Goal: Find specific page/section: Find specific page/section

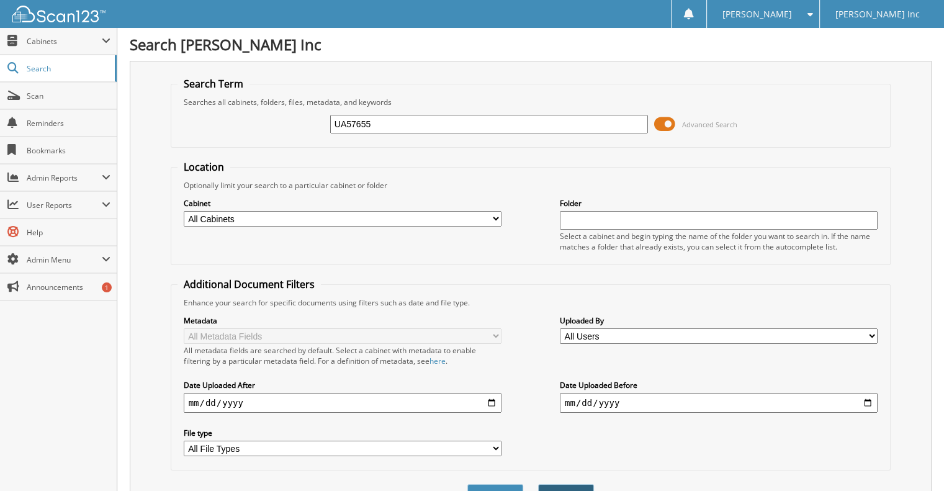
type input "UA57655"
click at [563, 484] on button "Search" at bounding box center [566, 495] width 56 height 23
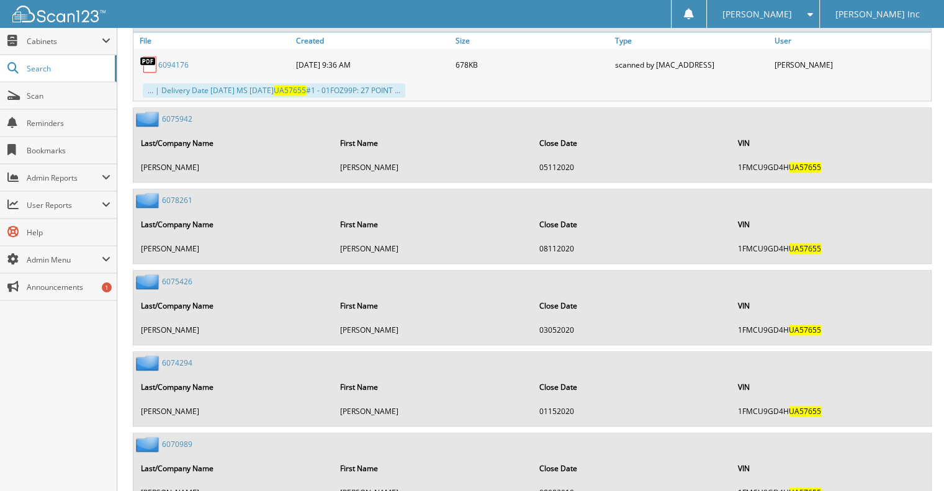
scroll to position [1488, 0]
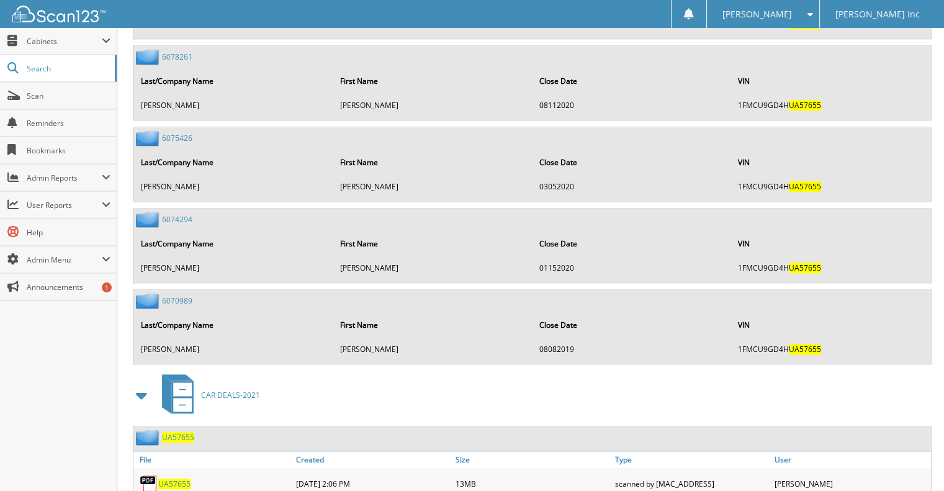
click at [176, 478] on span "UA57655" at bounding box center [174, 483] width 32 height 11
